Goal: Information Seeking & Learning: Learn about a topic

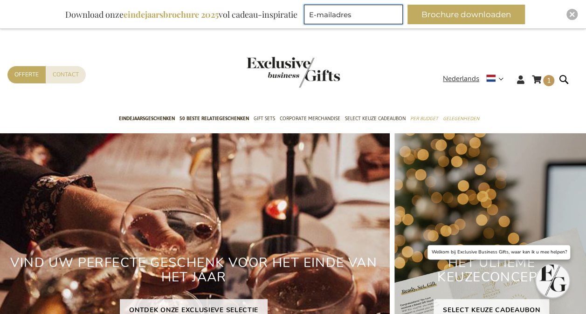
click at [346, 15] on input "E-mailadres" at bounding box center [353, 15] width 99 height 20
click at [188, 80] on div "Contact Offerte" at bounding box center [224, 86] width 435 height 41
click at [496, 77] on strong "Nederlands" at bounding box center [473, 79] width 60 height 11
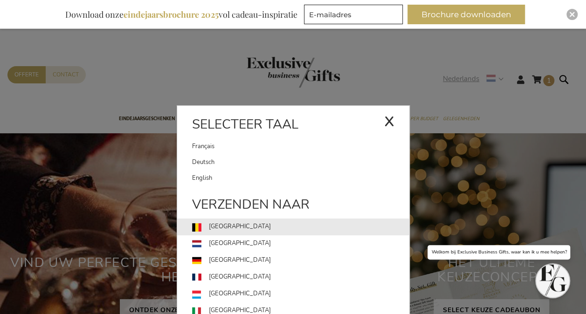
click at [237, 230] on link "België" at bounding box center [300, 227] width 217 height 17
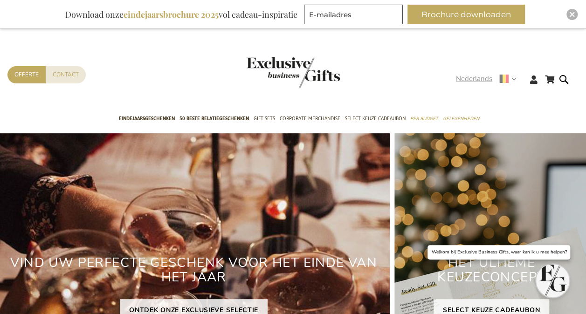
click at [466, 81] on span "Nederlands" at bounding box center [474, 79] width 36 height 11
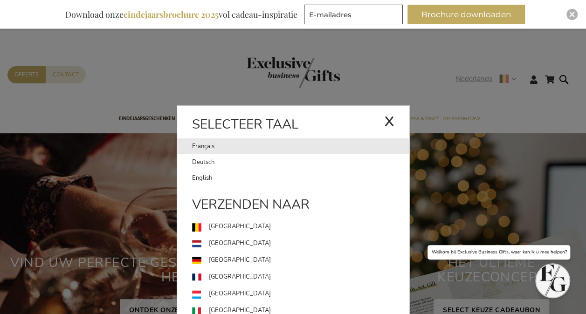
click at [244, 142] on link "Français" at bounding box center [288, 146] width 192 height 16
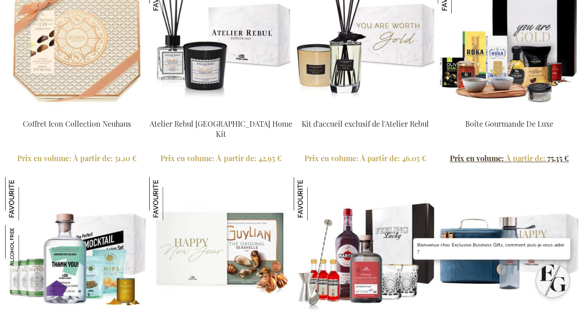
scroll to position [2191, 0]
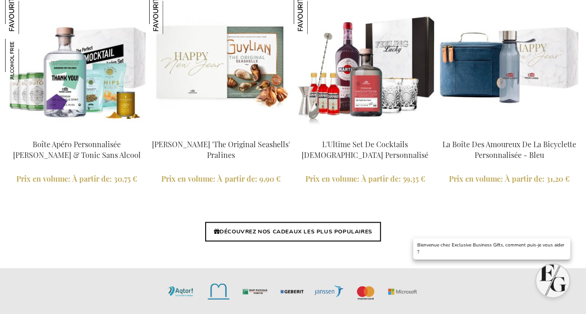
click at [336, 221] on div "DÉCOUVREZ NOS CADEAUX LES PLUS POPULAIRES" at bounding box center [293, 242] width 586 height 51
click at [320, 231] on link "DÉCOUVREZ NOS CADEAUX LES PLUS POPULAIRES" at bounding box center [292, 232] width 175 height 20
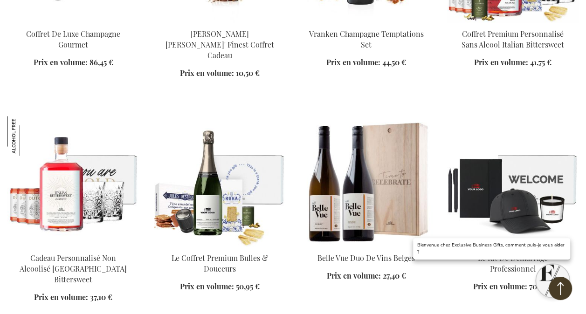
scroll to position [560, 0]
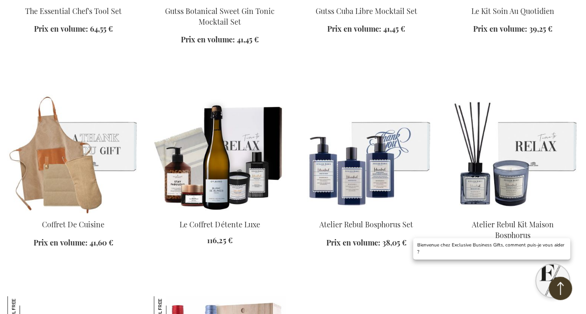
scroll to position [1259, 0]
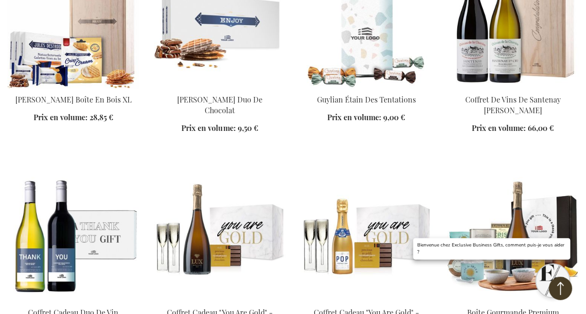
scroll to position [2191, 0]
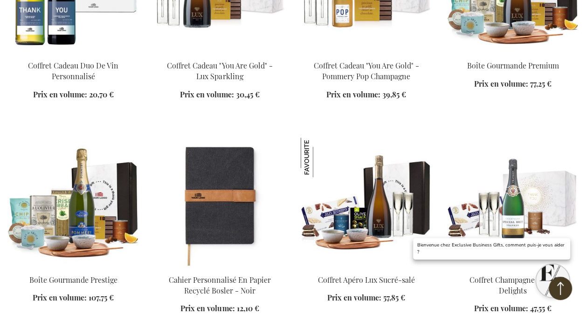
scroll to position [2471, 0]
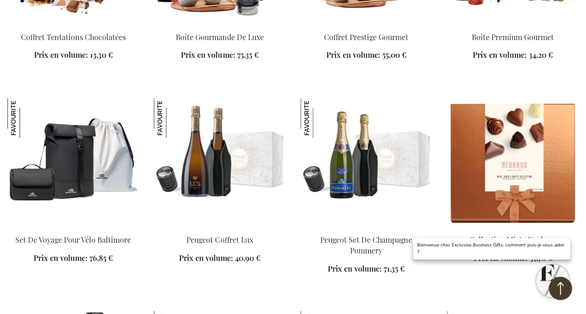
scroll to position [3311, 0]
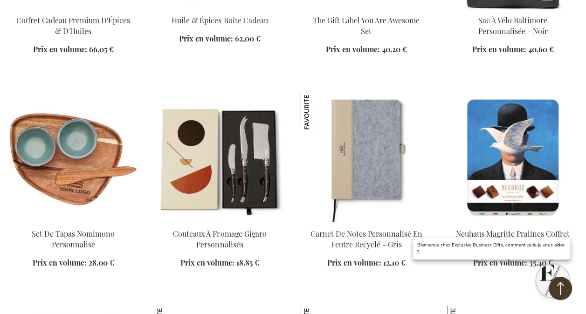
scroll to position [4010, 0]
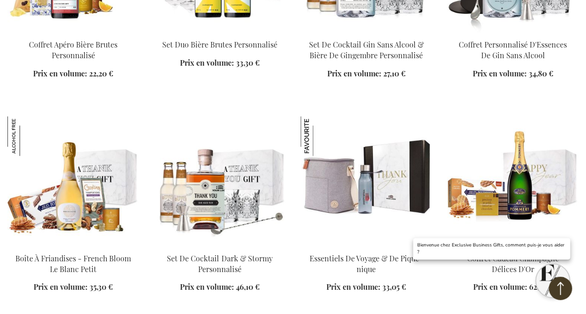
scroll to position [4663, 0]
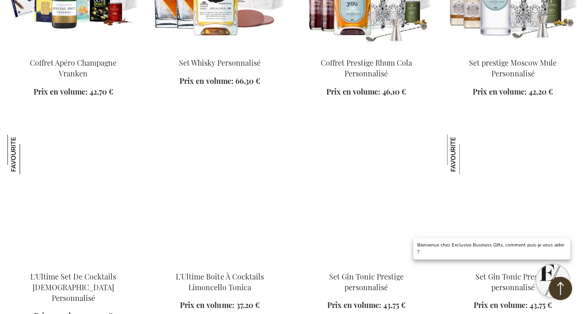
scroll to position [5129, 0]
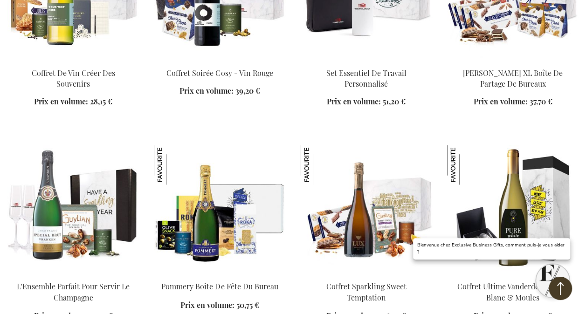
scroll to position [5875, 0]
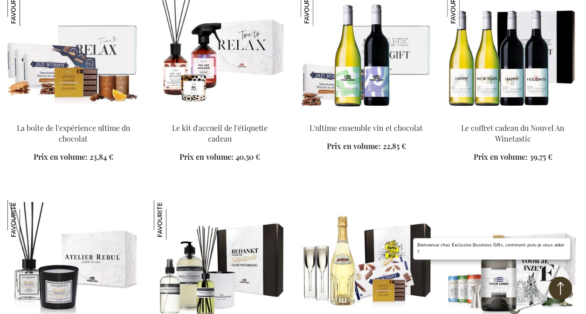
scroll to position [7181, 0]
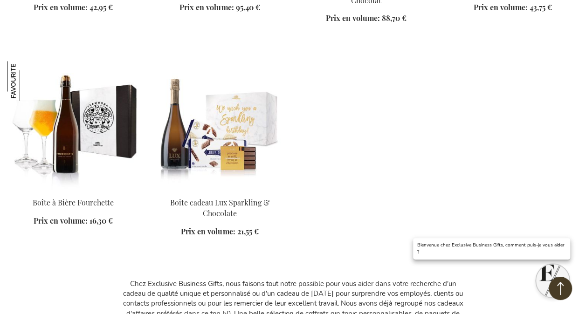
scroll to position [7460, 0]
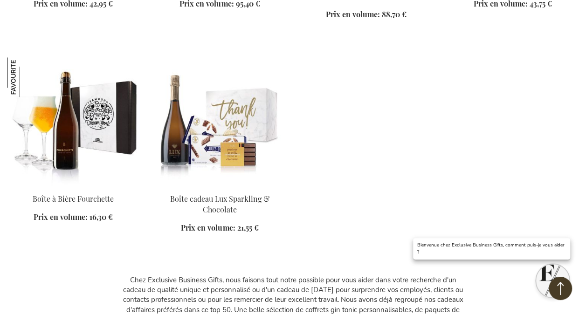
click at [240, 78] on img at bounding box center [219, 122] width 131 height 131
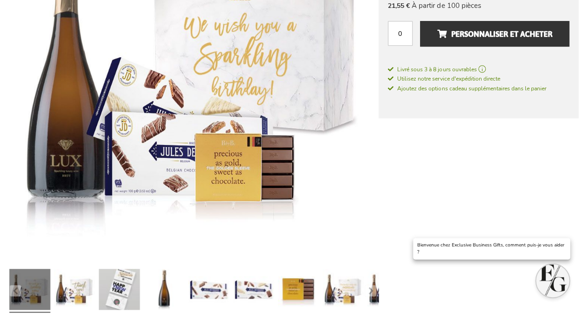
scroll to position [373, 0]
